Goal: Use online tool/utility: Utilize a website feature to perform a specific function

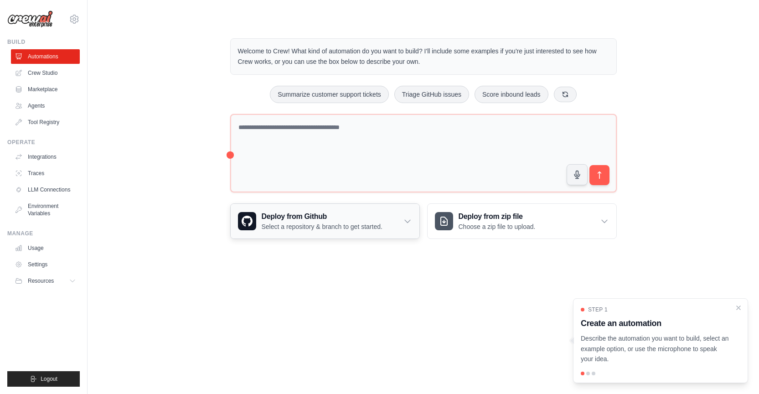
click at [405, 220] on icon at bounding box center [407, 221] width 5 height 3
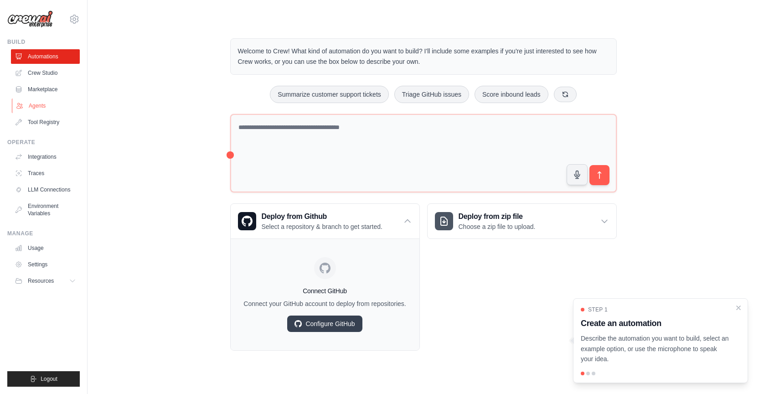
click at [33, 111] on link "Agents" at bounding box center [46, 105] width 69 height 15
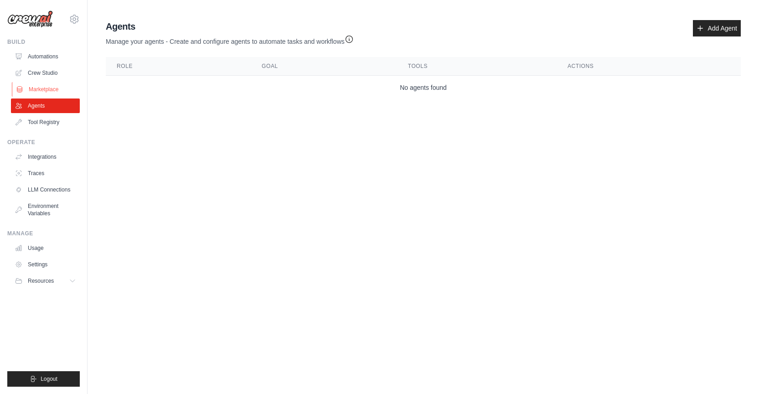
click at [37, 90] on link "Marketplace" at bounding box center [46, 89] width 69 height 15
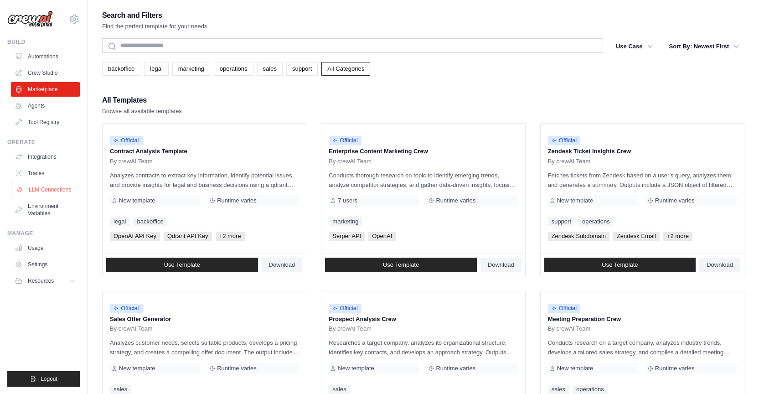
click at [64, 194] on link "LLM Connections" at bounding box center [46, 189] width 69 height 15
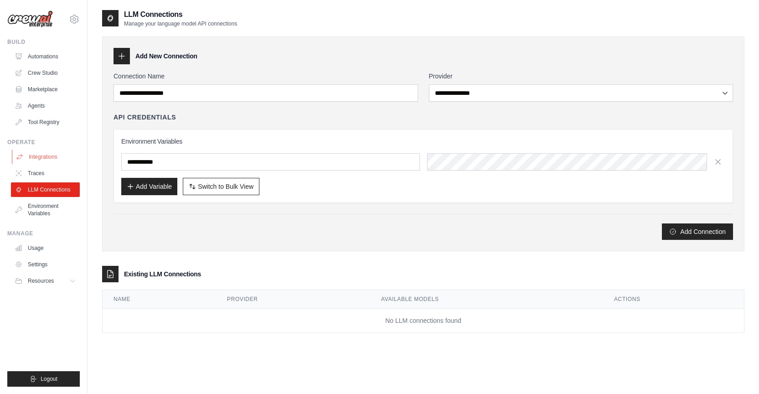
click at [56, 154] on link "Integrations" at bounding box center [46, 157] width 69 height 15
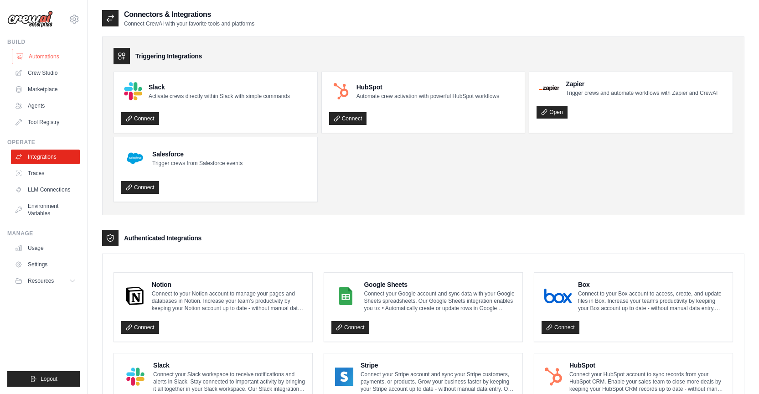
click at [60, 57] on link "Automations" at bounding box center [46, 56] width 69 height 15
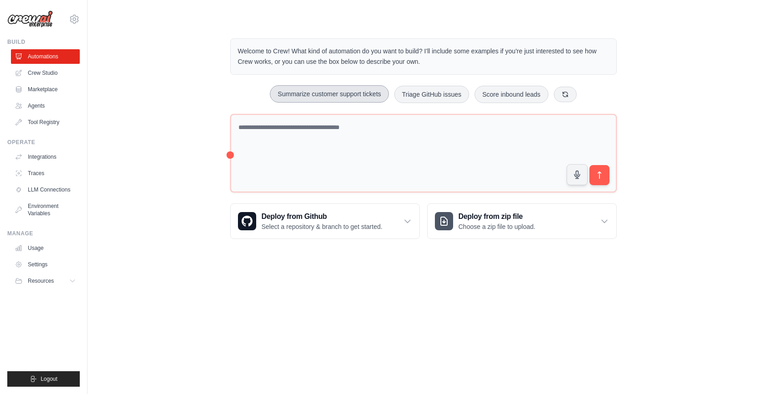
click at [332, 96] on button "Summarize customer support tickets" at bounding box center [329, 93] width 119 height 17
click at [599, 176] on icon "submit" at bounding box center [599, 174] width 3 height 7
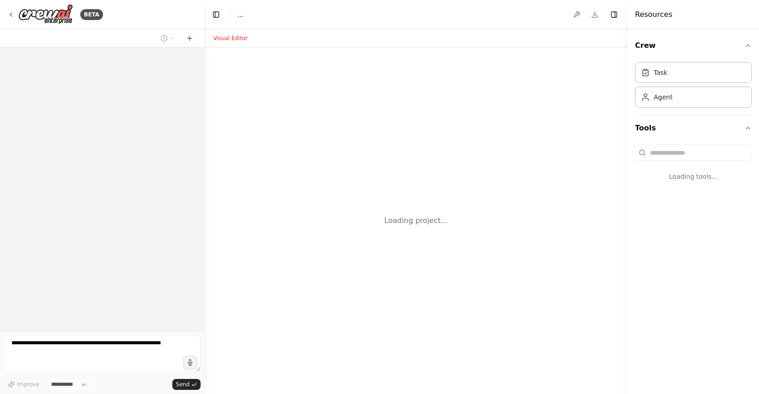
select select "****"
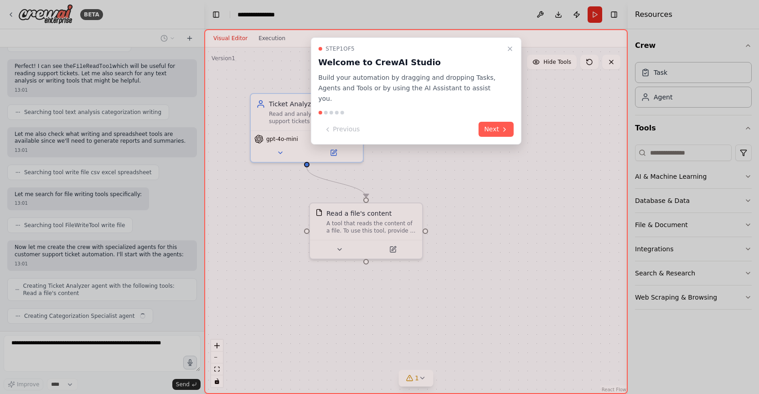
scroll to position [161, 0]
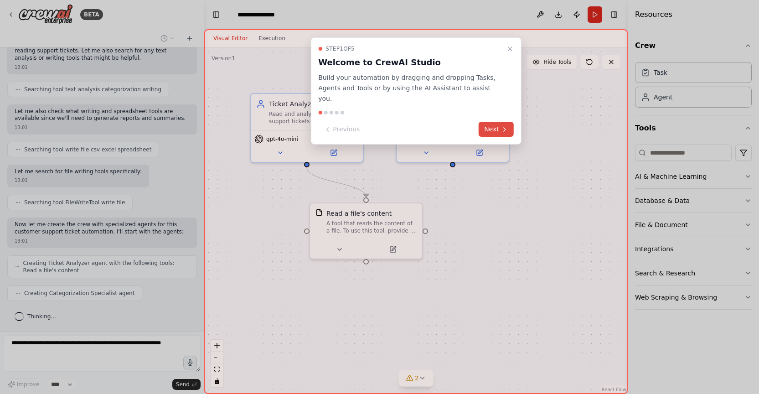
click at [484, 122] on button "Next" at bounding box center [496, 129] width 35 height 15
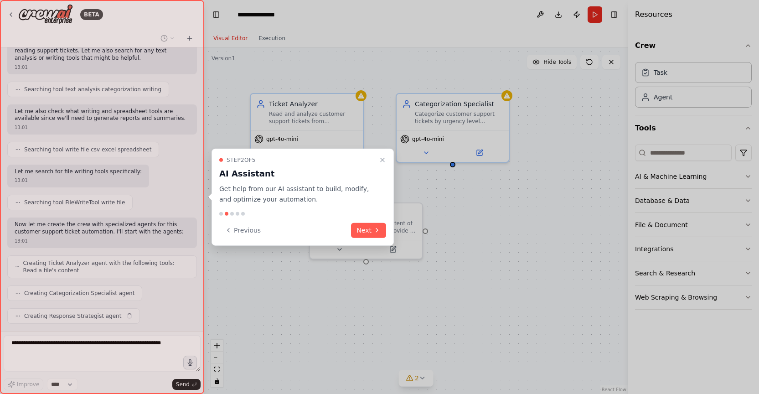
scroll to position [184, 0]
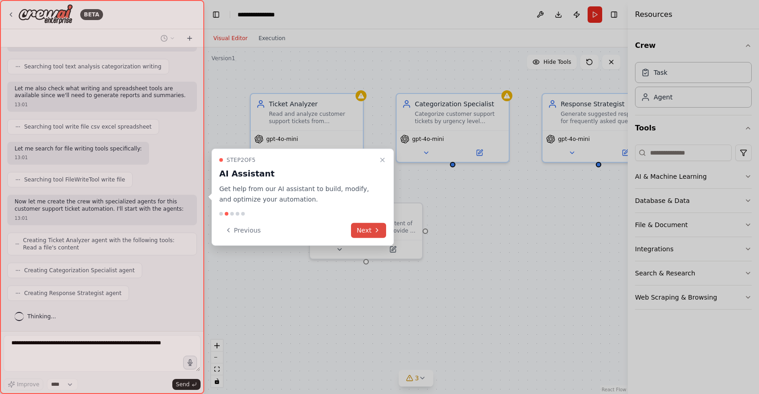
click at [366, 234] on button "Next" at bounding box center [368, 229] width 35 height 15
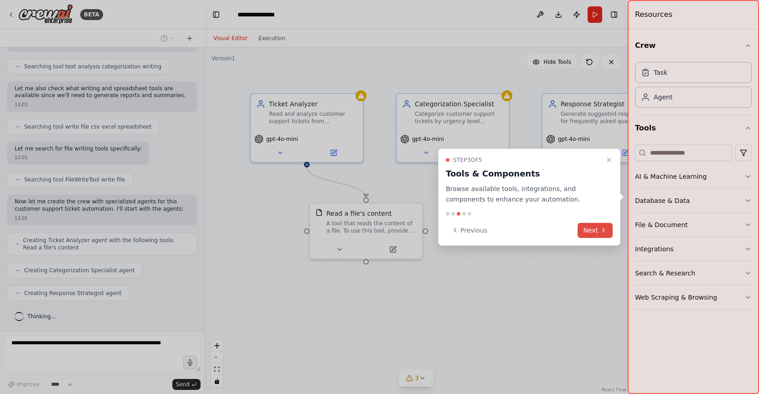
scroll to position [207, 0]
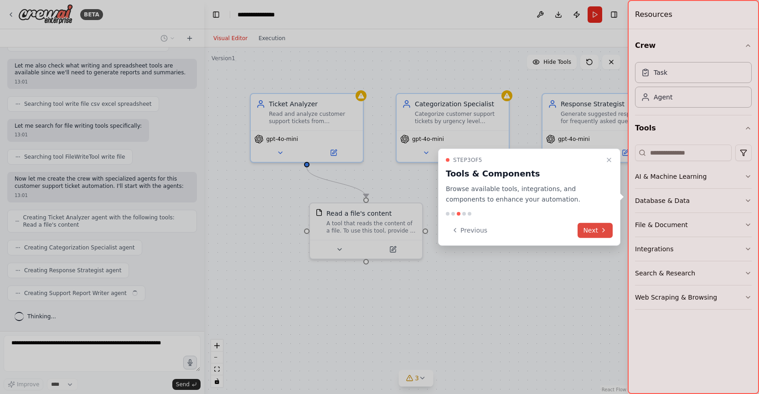
click at [588, 232] on button "Next" at bounding box center [595, 229] width 35 height 15
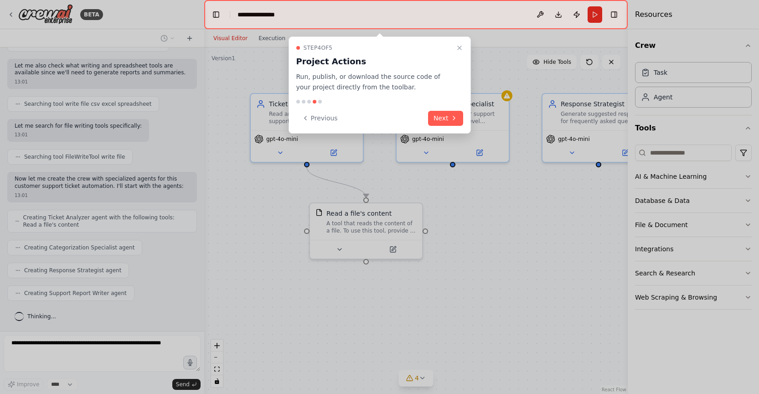
click at [444, 125] on div "Step 4 of 5 Project Actions Run, publish, or download the source code of your p…" at bounding box center [380, 84] width 182 height 97
click at [445, 120] on button "Next" at bounding box center [445, 118] width 35 height 15
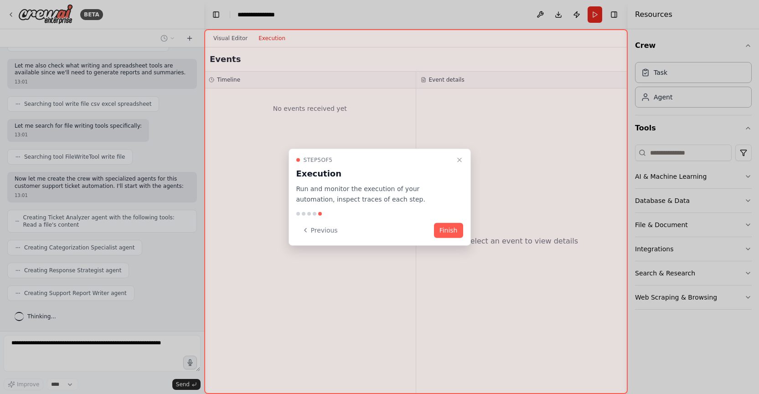
scroll to position [259, 0]
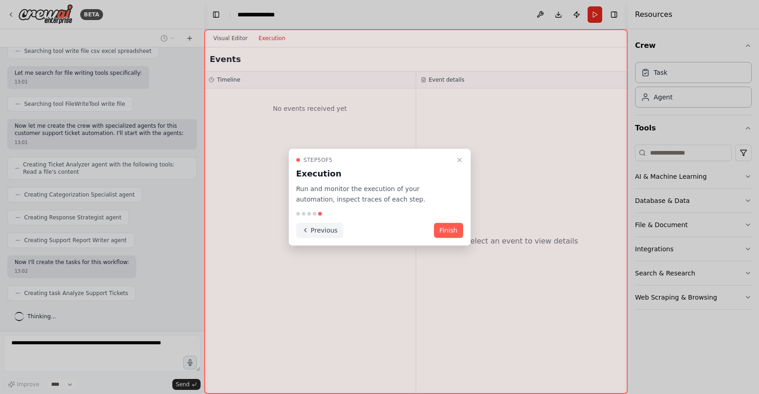
click at [309, 235] on button "Previous" at bounding box center [319, 229] width 47 height 15
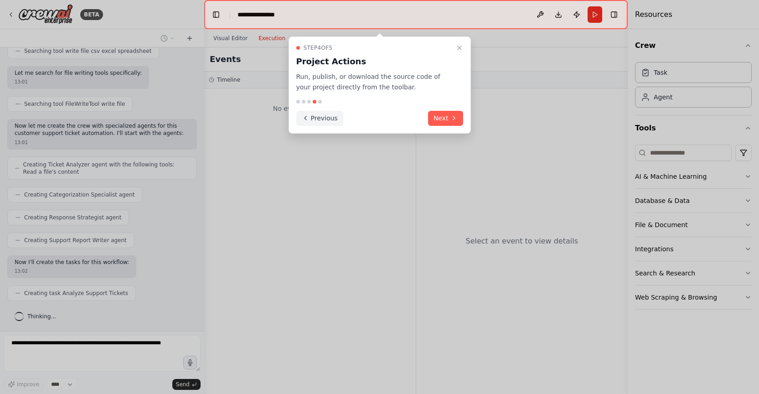
click at [320, 122] on button "Previous" at bounding box center [319, 118] width 47 height 15
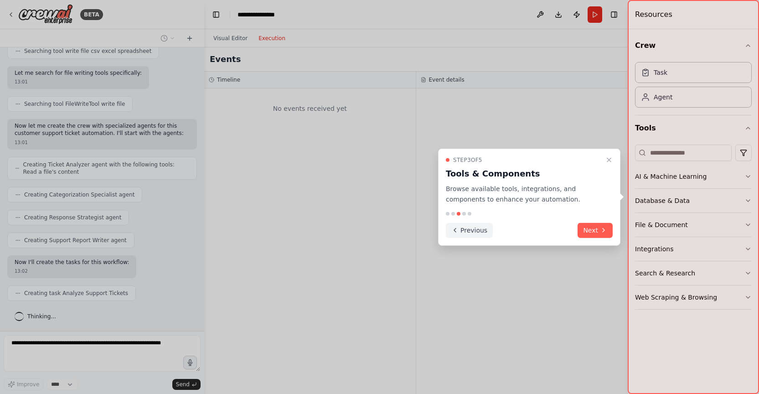
scroll to position [282, 0]
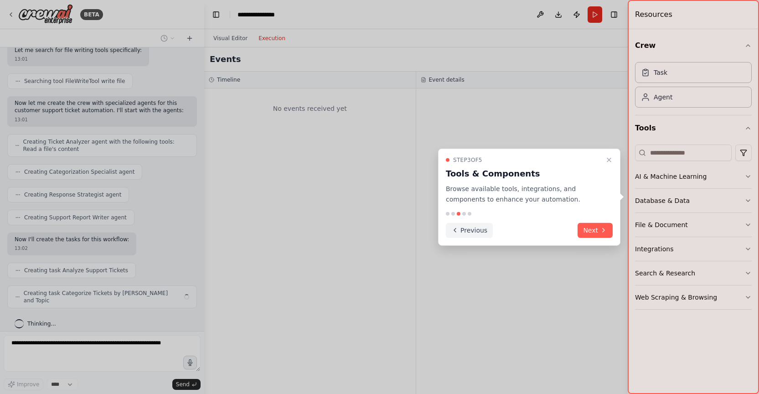
click at [467, 224] on button "Previous" at bounding box center [469, 229] width 47 height 15
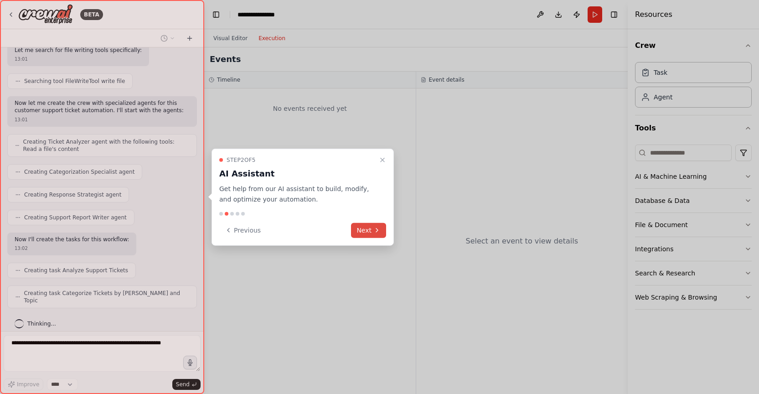
click at [366, 229] on button "Next" at bounding box center [368, 229] width 35 height 15
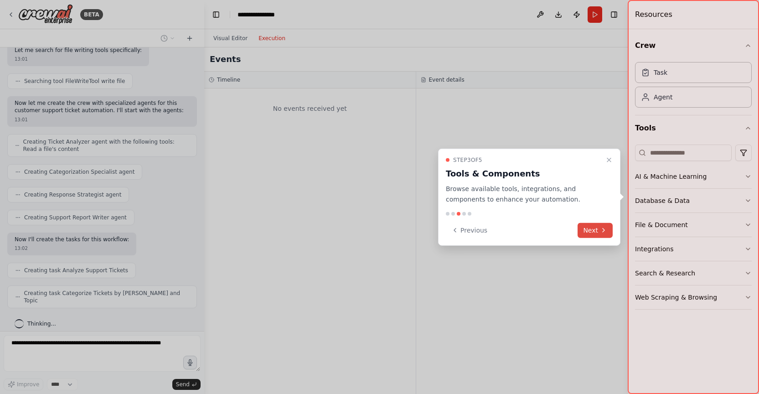
click at [588, 231] on button "Next" at bounding box center [595, 229] width 35 height 15
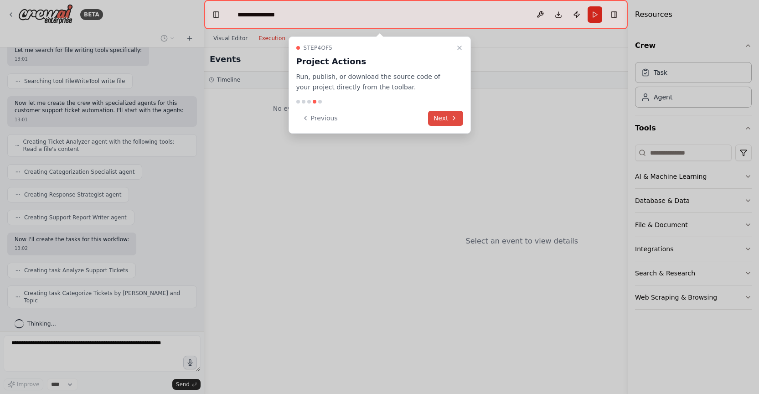
click at [440, 114] on button "Next" at bounding box center [445, 118] width 35 height 15
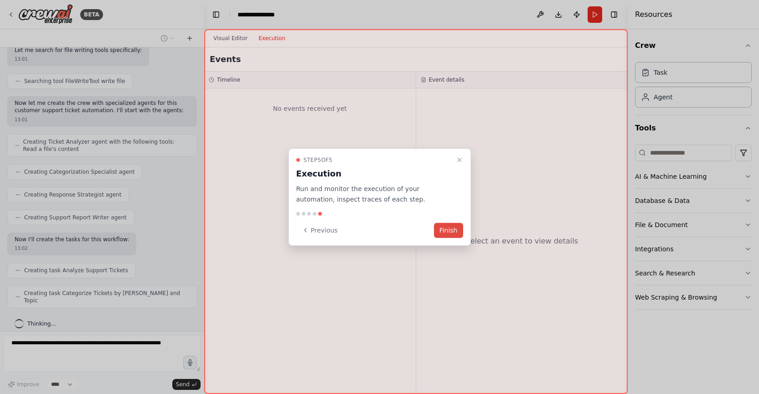
click at [454, 232] on button "Finish" at bounding box center [448, 229] width 29 height 15
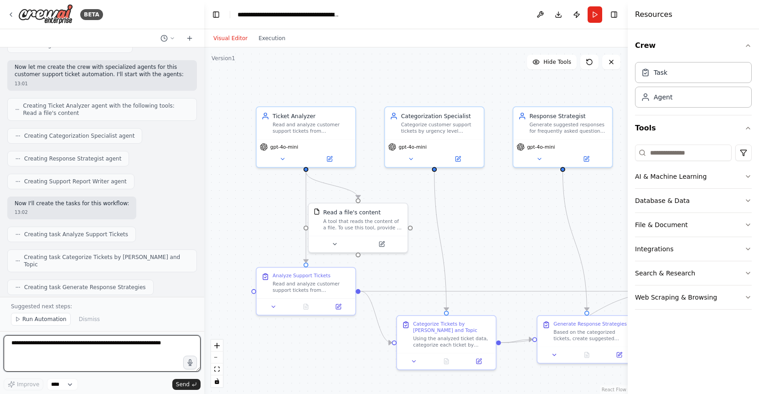
scroll to position [319, 0]
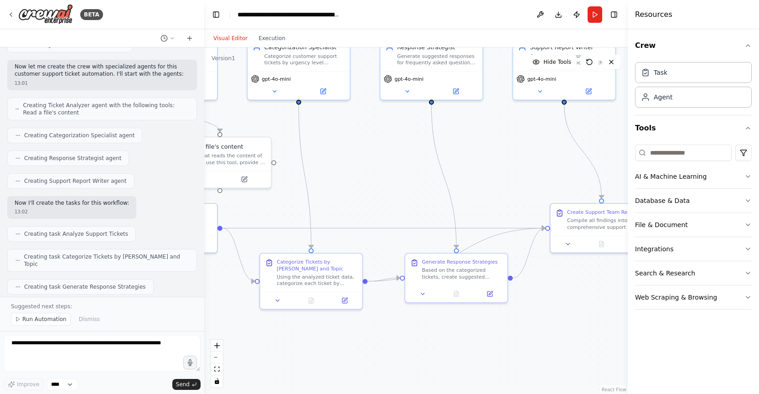
drag, startPoint x: 374, startPoint y: 164, endPoint x: 233, endPoint y: 97, distance: 155.4
click at [233, 98] on div ".deletable-edge-delete-btn { width: 20px; height: 20px; border: 0px solid #ffff…" at bounding box center [415, 220] width 423 height 346
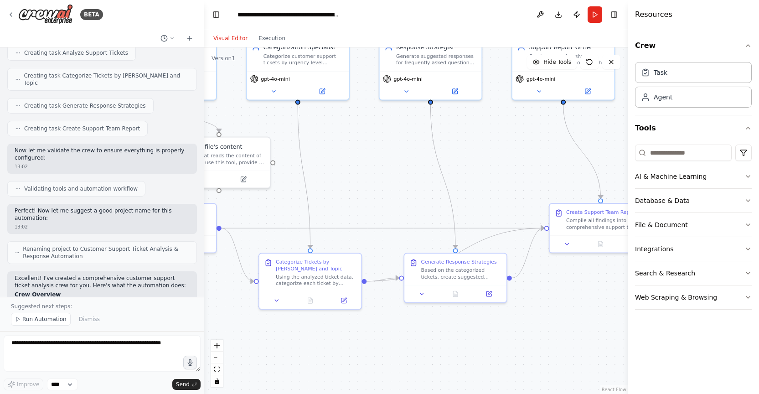
scroll to position [501, 0]
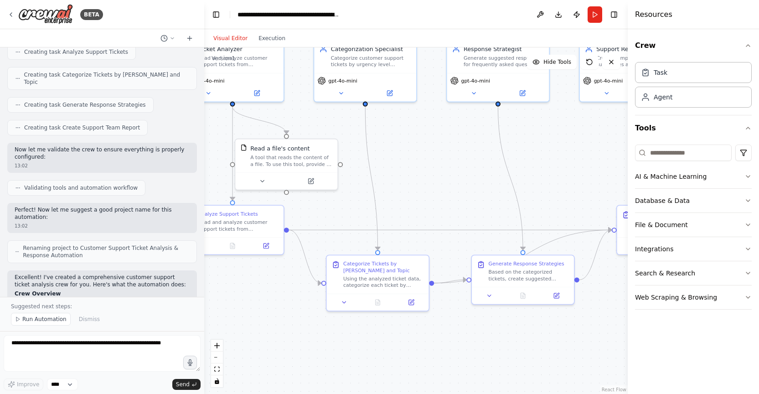
drag, startPoint x: 229, startPoint y: 215, endPoint x: 296, endPoint y: 217, distance: 67.0
click at [296, 217] on div ".deletable-edge-delete-btn { width: 20px; height: 20px; border: 0px solid #ffff…" at bounding box center [415, 220] width 423 height 346
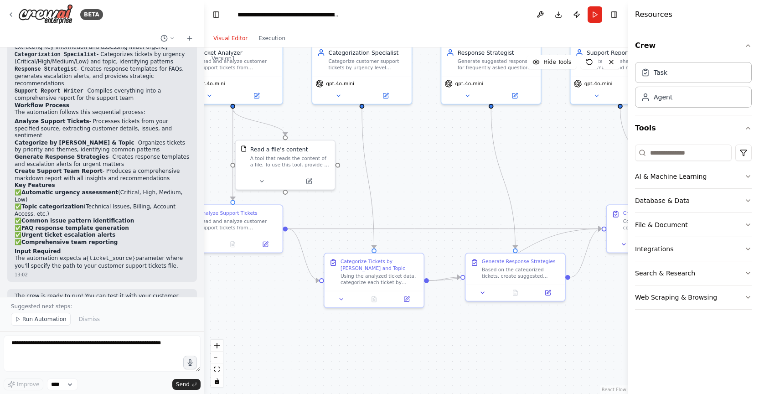
scroll to position [791, 0]
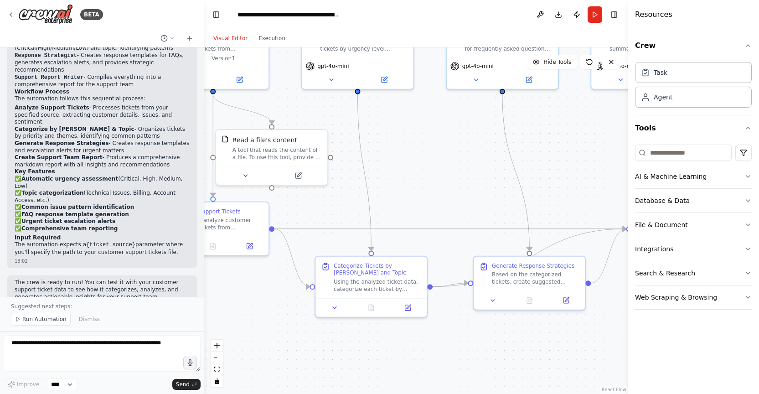
click at [721, 243] on button "Integrations" at bounding box center [693, 249] width 117 height 24
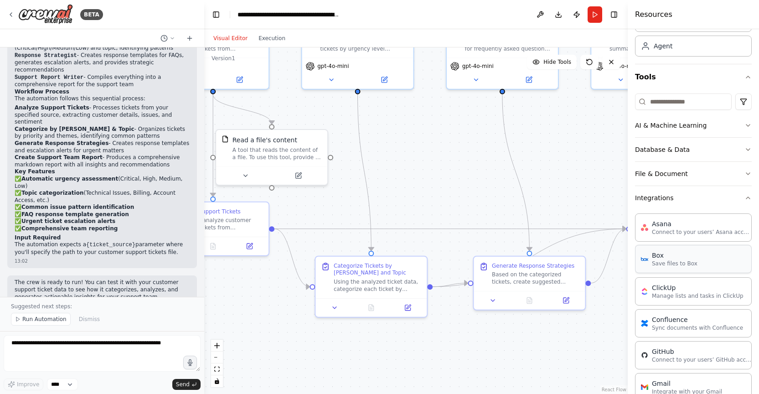
scroll to position [0, 0]
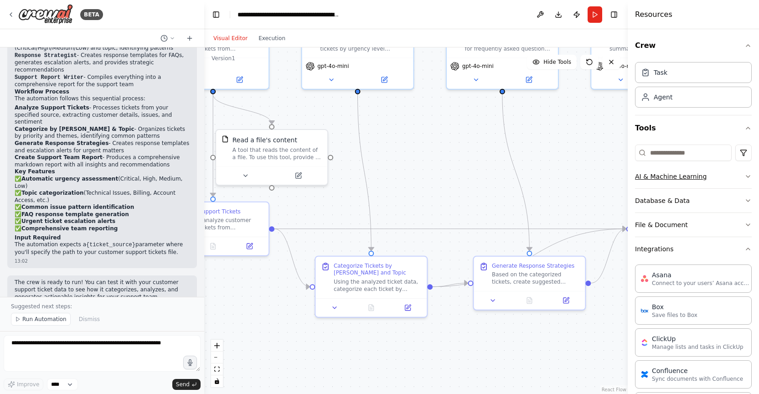
click at [728, 172] on button "AI & Machine Learning" at bounding box center [693, 177] width 117 height 24
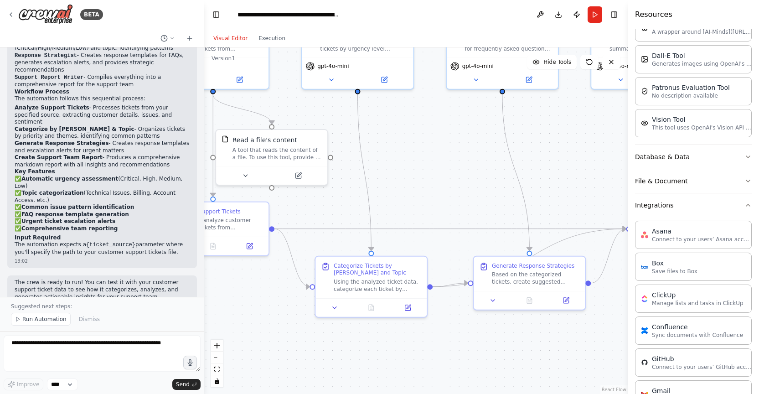
scroll to position [183, 0]
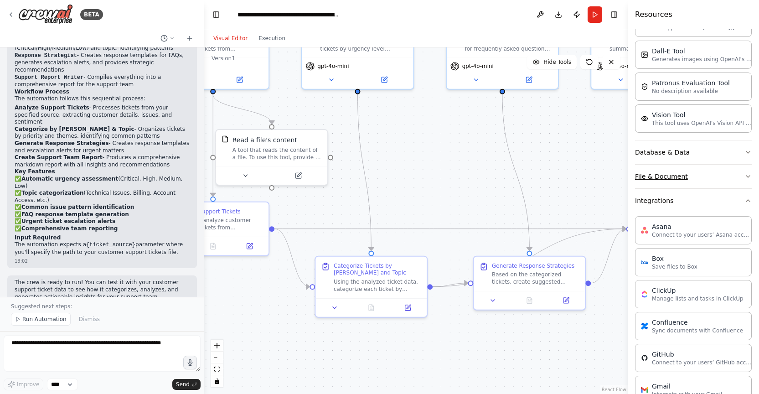
click at [727, 173] on button "File & Document" at bounding box center [693, 177] width 117 height 24
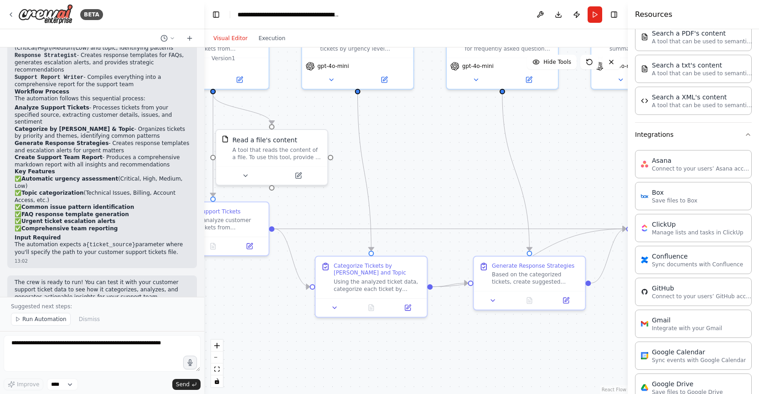
scroll to position [514, 0]
click at [727, 172] on div "Asana Connect to your users’ Asana accounts" at bounding box center [693, 161] width 117 height 28
click at [676, 162] on p "Connect to your users’ Asana accounts" at bounding box center [702, 165] width 100 height 7
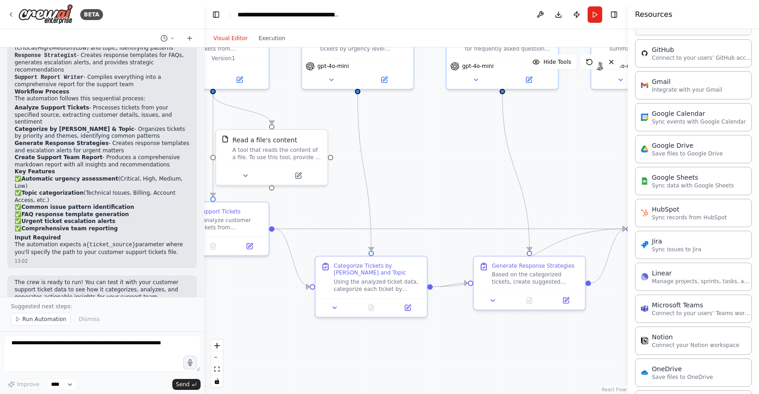
scroll to position [973, 0]
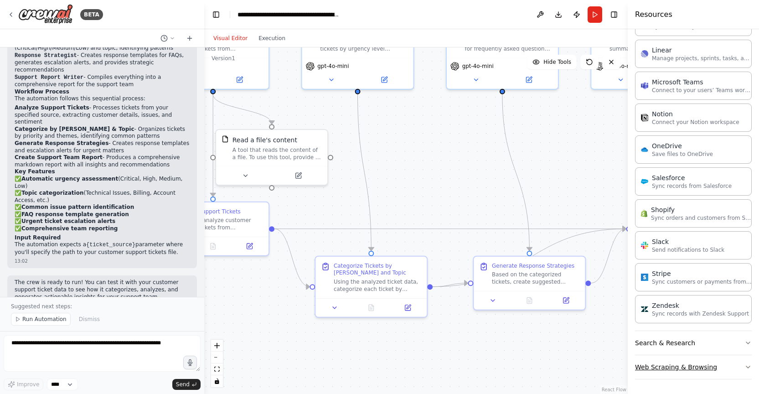
click at [681, 365] on button "Web Scraping & Browsing" at bounding box center [693, 367] width 117 height 24
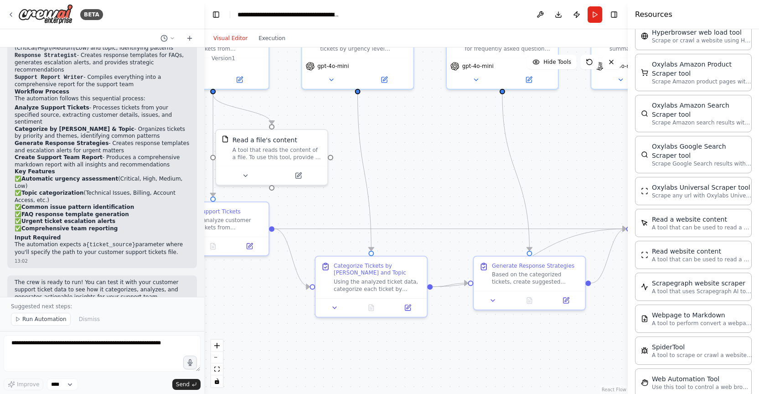
scroll to position [1487, 0]
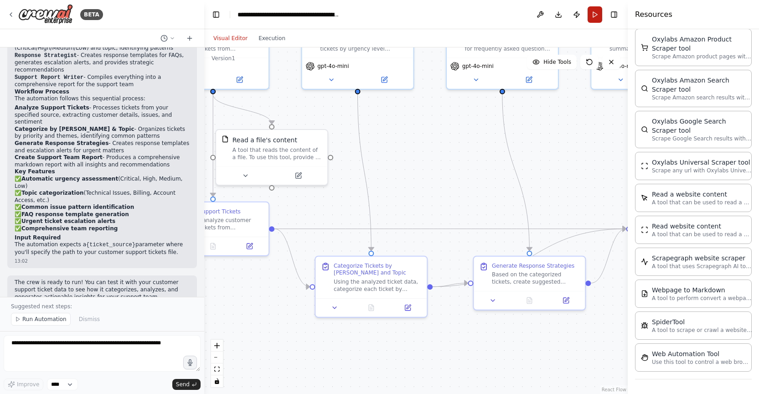
click at [600, 14] on button "Run" at bounding box center [595, 14] width 15 height 16
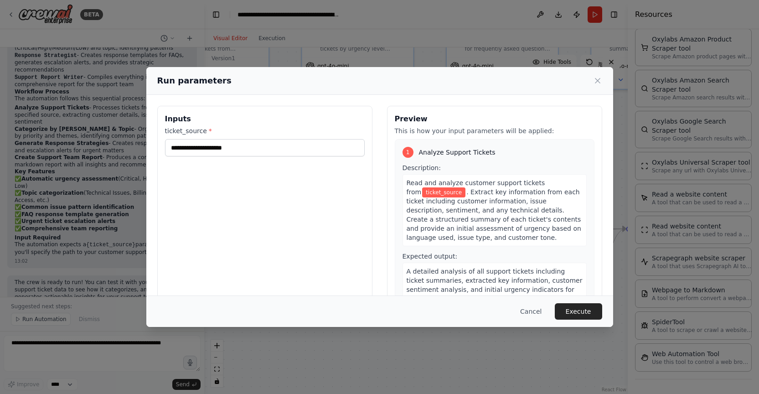
click at [347, 139] on div "ticket_source *" at bounding box center [265, 141] width 200 height 30
click at [344, 143] on input "ticket_source *" at bounding box center [265, 147] width 200 height 17
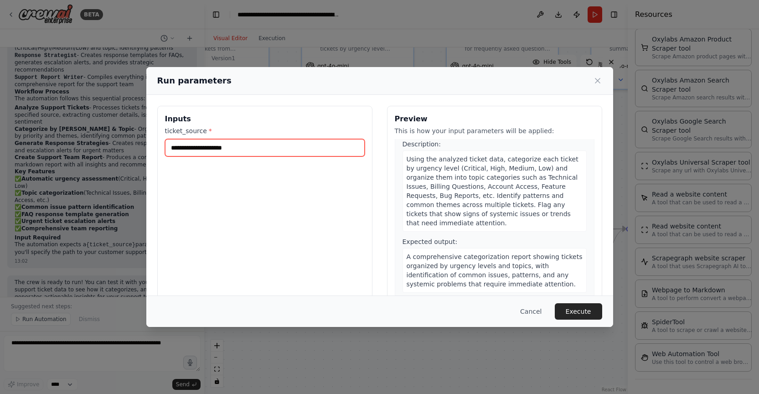
scroll to position [281, 0]
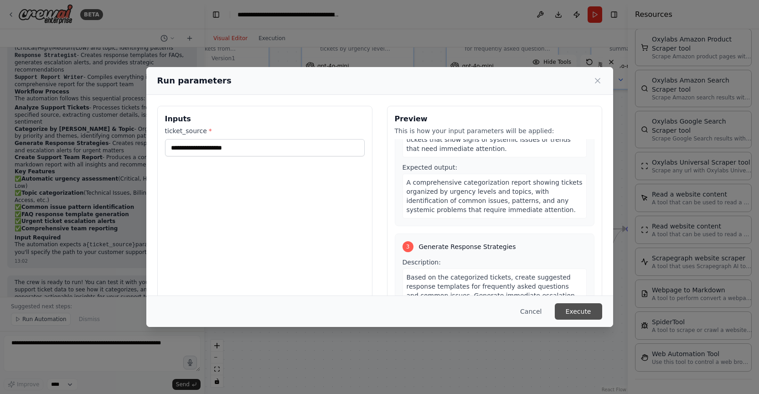
click at [565, 308] on button "Execute" at bounding box center [578, 311] width 47 height 16
click at [593, 82] on icon at bounding box center [597, 80] width 9 height 9
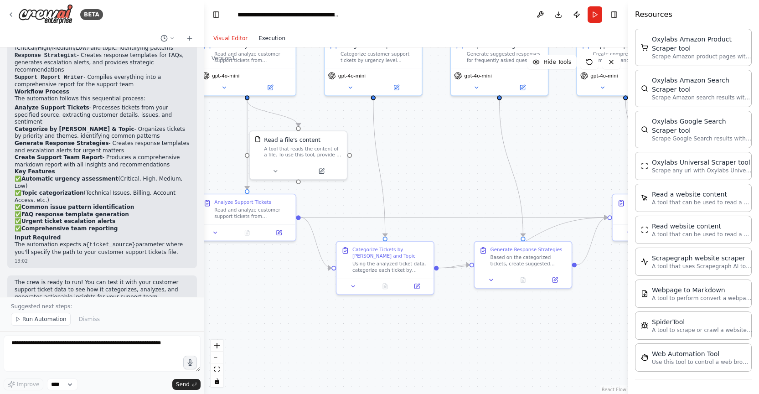
click at [280, 33] on button "Execution" at bounding box center [272, 38] width 38 height 11
click at [227, 35] on button "Visual Editor" at bounding box center [230, 38] width 45 height 11
